Goal: Ask a question

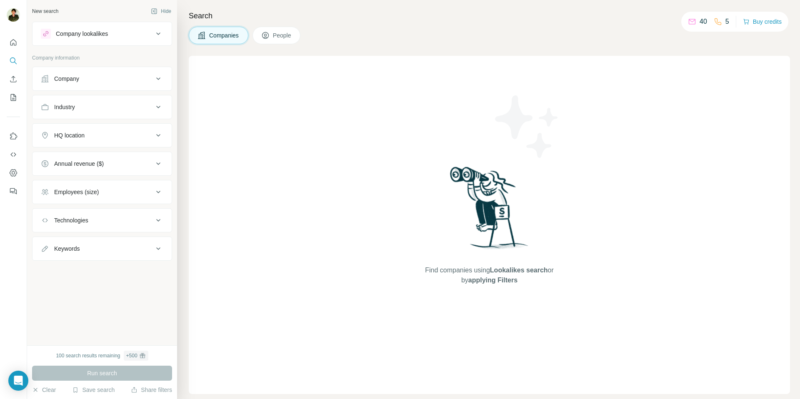
click at [395, 154] on div "Find companies using Lookalikes search or by applying Filters" at bounding box center [489, 225] width 601 height 338
click at [14, 381] on icon "Open Intercom Messenger" at bounding box center [18, 380] width 10 height 11
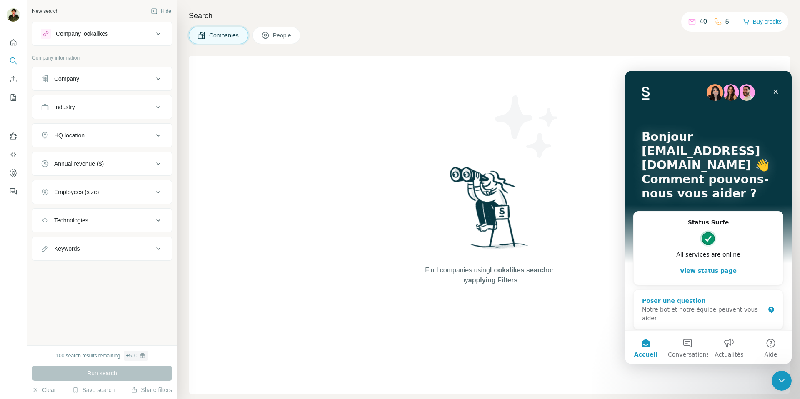
click at [667, 307] on div "Notre bot et notre équipe peuvent vous aider" at bounding box center [703, 313] width 122 height 17
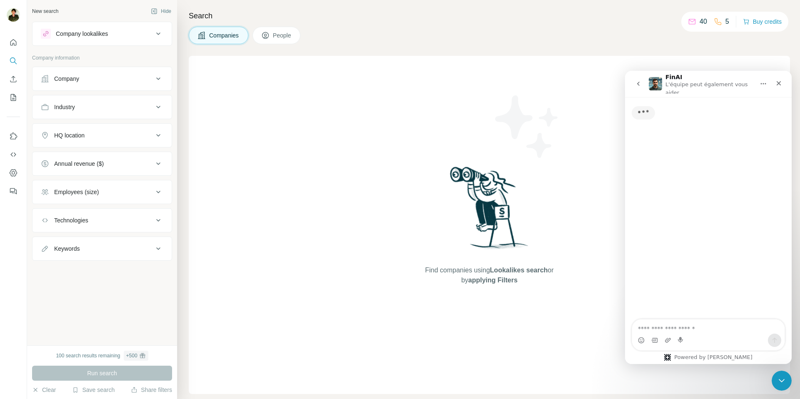
click at [653, 328] on textarea "Posez une question..." at bounding box center [708, 327] width 152 height 14
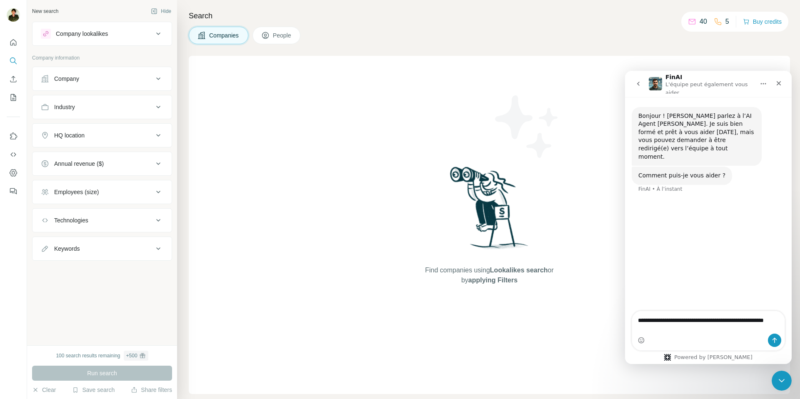
type textarea "**********"
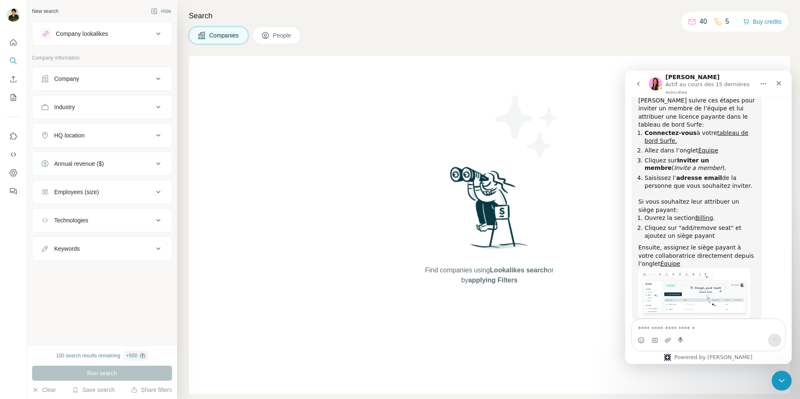
scroll to position [380, 0]
